Goal: Find specific page/section: Find specific page/section

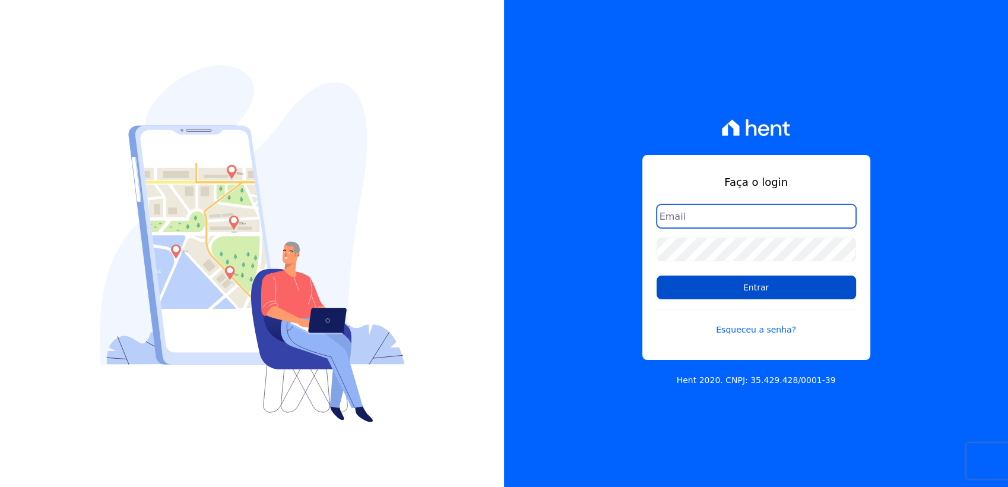
type input "[EMAIL_ADDRESS][DOMAIN_NAME]"
click at [715, 288] on input "Entrar" at bounding box center [755, 287] width 199 height 24
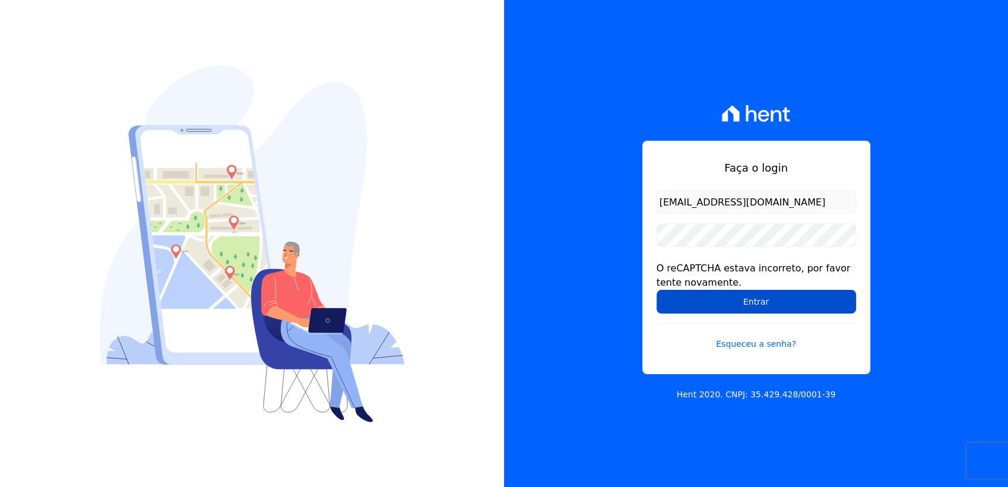
click at [743, 302] on input "Entrar" at bounding box center [755, 302] width 199 height 24
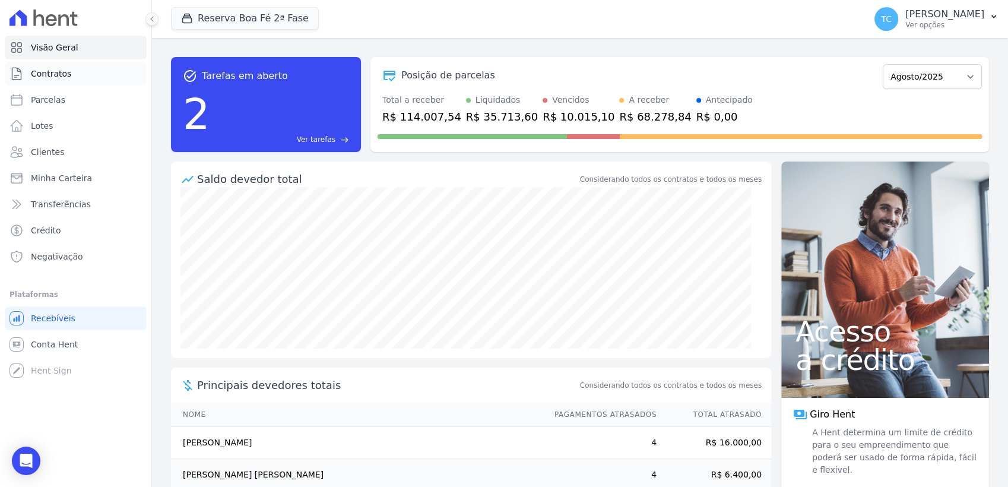
click at [62, 81] on link "Contratos" at bounding box center [76, 74] width 142 height 24
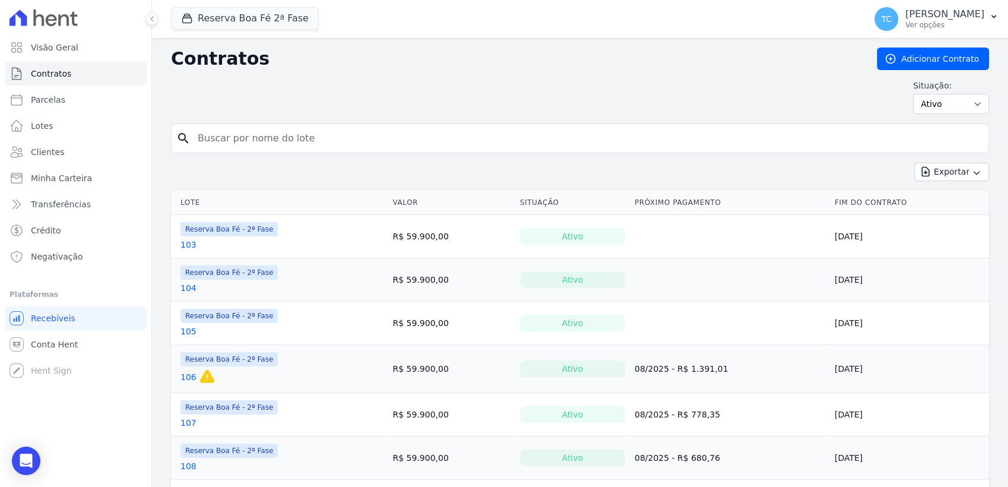
click at [287, 145] on input "search" at bounding box center [587, 138] width 793 height 24
click at [256, 135] on input "search" at bounding box center [587, 138] width 793 height 24
type input "C4"
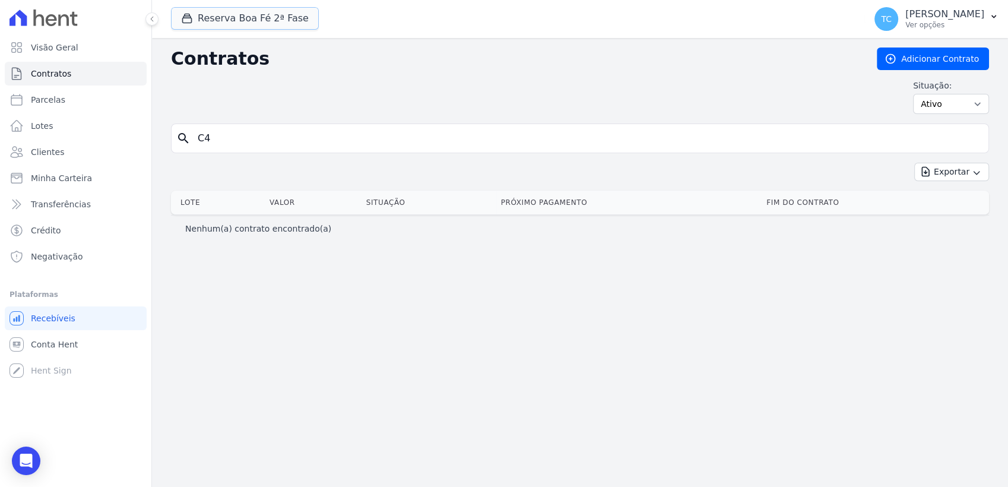
click at [271, 26] on button "Reserva Boa Fé 2ª Fase" at bounding box center [245, 18] width 148 height 23
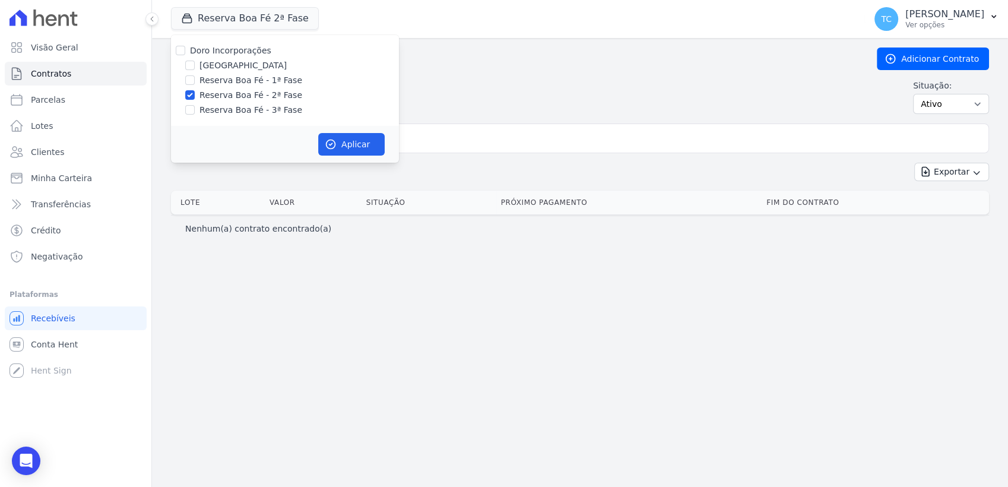
click at [198, 50] on label "Doro Incorporações" at bounding box center [230, 50] width 81 height 9
click at [185, 50] on input "Doro Incorporações" at bounding box center [180, 50] width 9 height 9
checkbox input "true"
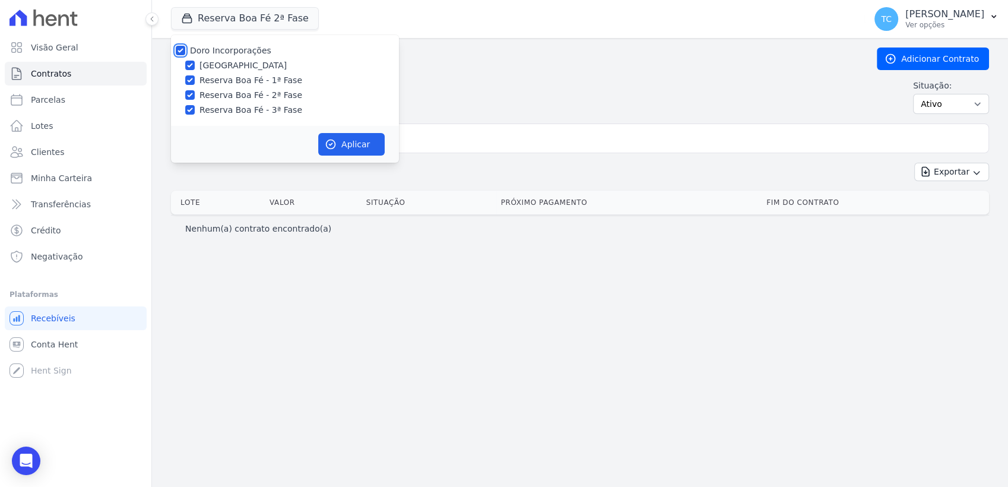
checkbox input "true"
click at [354, 145] on button "Aplicar" at bounding box center [351, 144] width 66 height 23
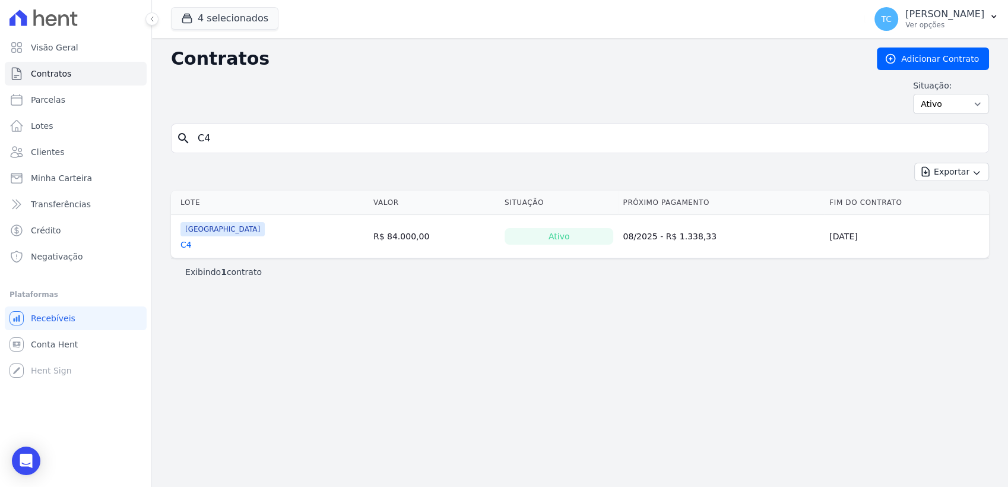
click at [183, 248] on link "C4" at bounding box center [185, 245] width 11 height 12
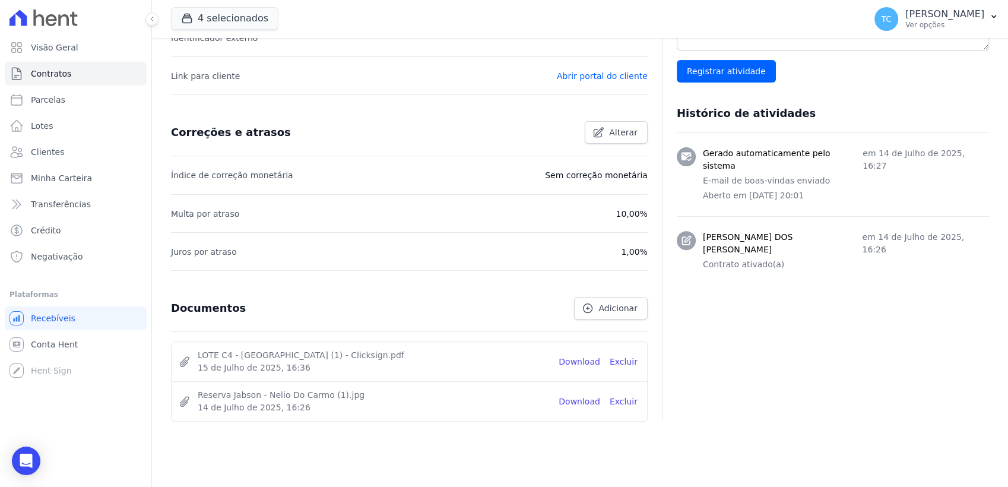
scroll to position [427, 0]
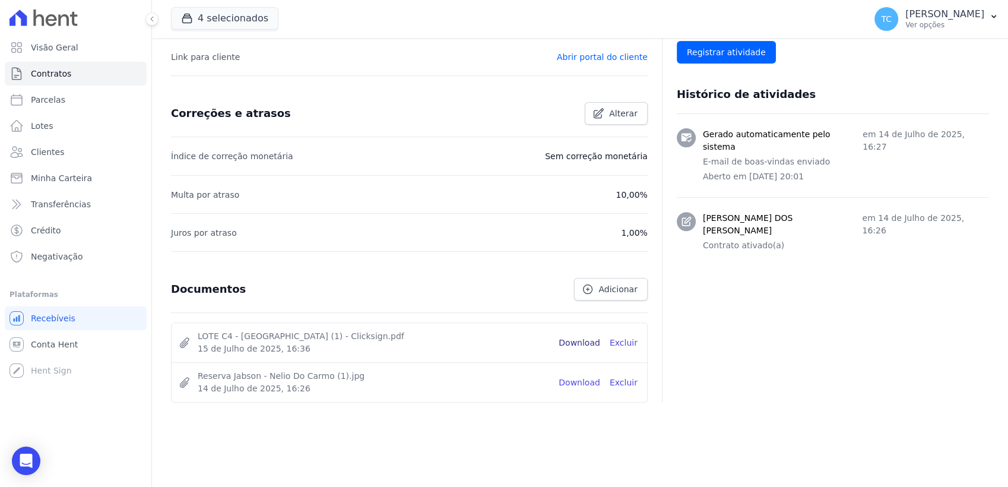
click at [578, 341] on link "Download" at bounding box center [579, 343] width 42 height 12
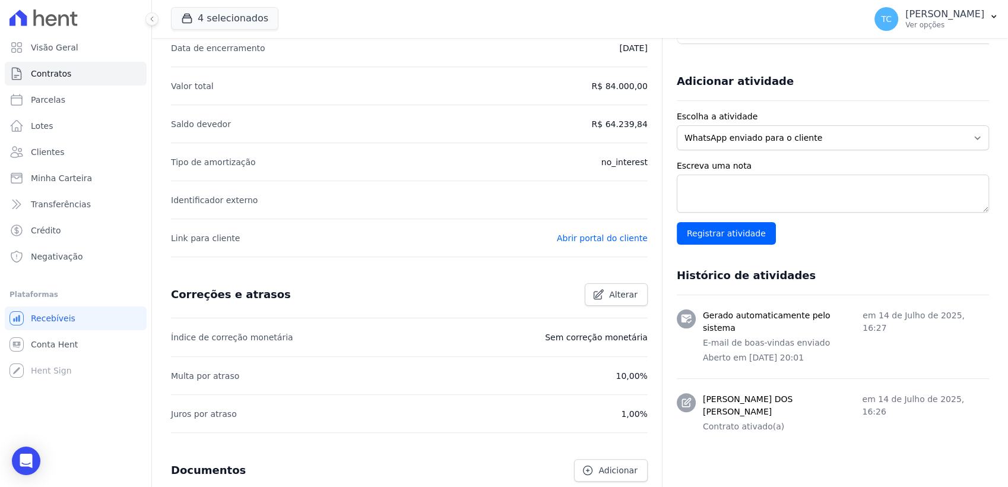
scroll to position [31, 0]
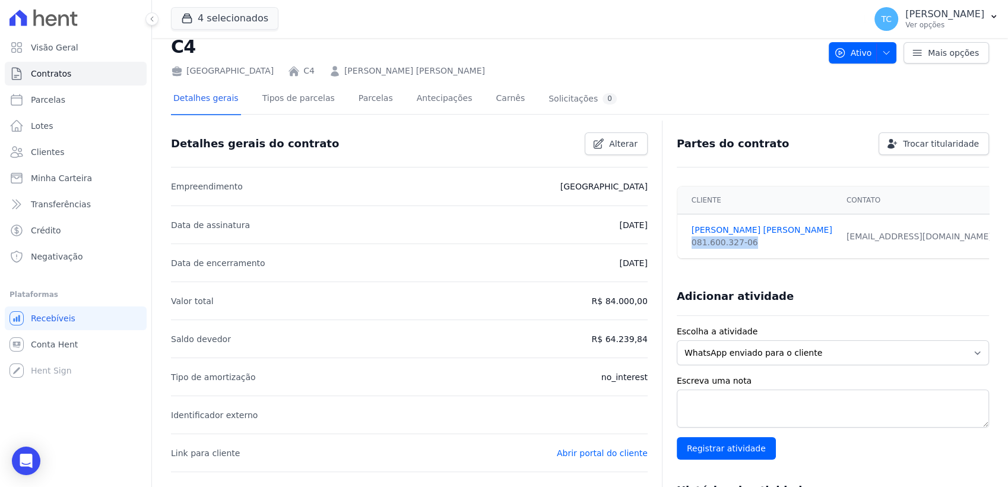
drag, startPoint x: 745, startPoint y: 240, endPoint x: 685, endPoint y: 240, distance: 60.5
click at [685, 240] on td "[PERSON_NAME] [PERSON_NAME] 081.600.327-06" at bounding box center [758, 236] width 162 height 45
copy div "081.600.327-06"
click at [41, 82] on link "Contratos" at bounding box center [76, 74] width 142 height 24
